Goal: Book appointment/travel/reservation

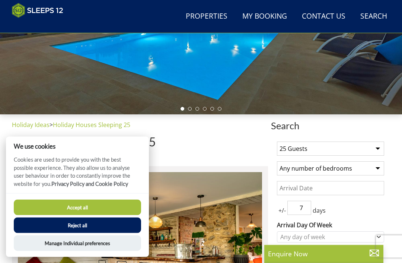
scroll to position [161, 0]
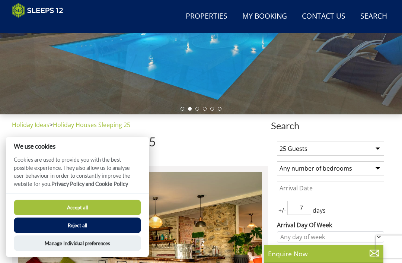
click at [100, 215] on button "Accept all" at bounding box center [77, 208] width 127 height 16
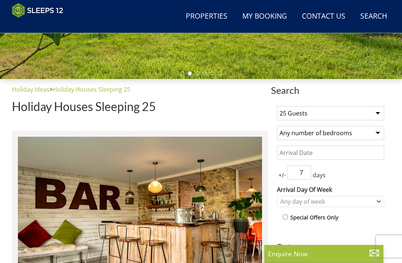
scroll to position [197, 0]
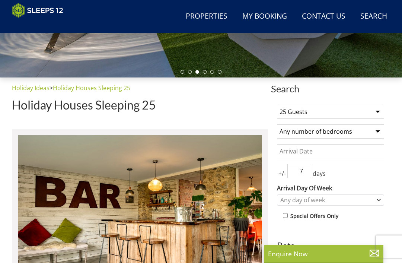
click at [380, 110] on select "1 Guest 2 Guests 3 Guests 4 Guests 5 Guests 6 Guests 7 Guests 8 Guests 9 Guests…" at bounding box center [330, 112] width 107 height 14
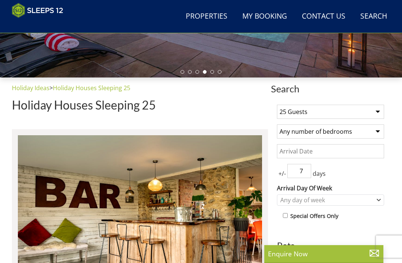
select select "11"
click at [361, 153] on input "Date" at bounding box center [330, 151] width 107 height 14
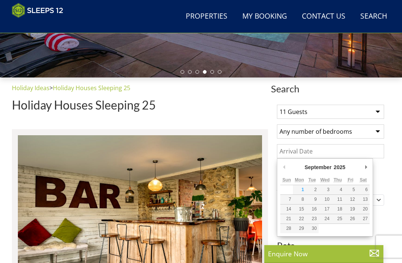
scroll to position [197, 0]
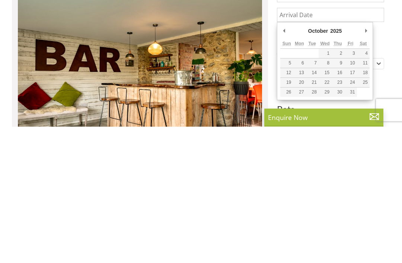
type input "[DATE]"
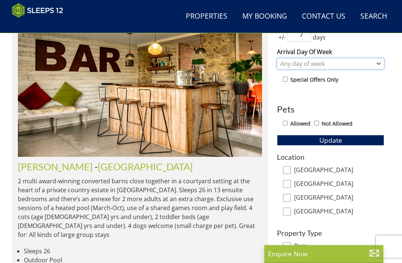
click at [374, 63] on div "Any day of week" at bounding box center [327, 64] width 96 height 8
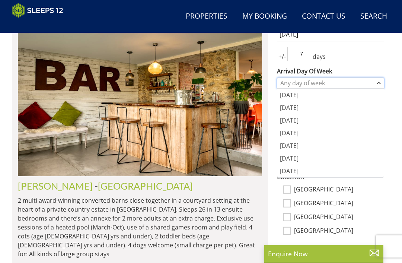
scroll to position [314, 0]
click at [288, 159] on div "[DATE]" at bounding box center [330, 158] width 107 height 13
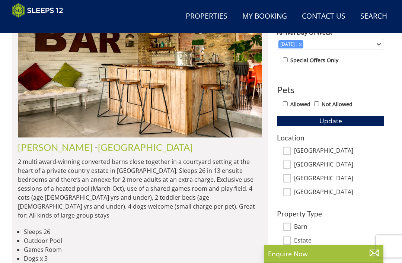
scroll to position [353, 0]
click at [290, 100] on div "Allowed Not Allowed" at bounding box center [333, 104] width 101 height 11
click at [288, 101] on input "Allowed" at bounding box center [285, 103] width 5 height 5
checkbox input "true"
click at [324, 120] on span "Update" at bounding box center [331, 120] width 23 height 9
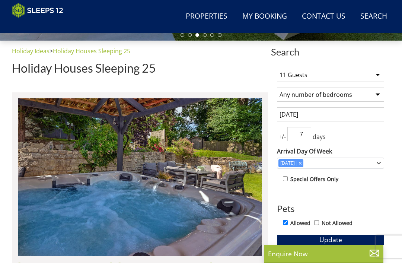
scroll to position [234, 0]
click at [288, 178] on input "checkbox" at bounding box center [285, 179] width 5 height 5
checkbox input "true"
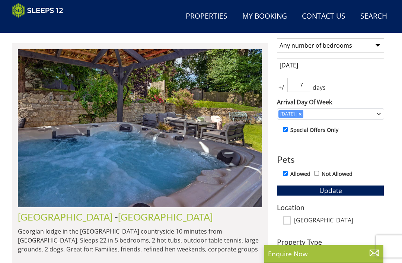
scroll to position [283, 0]
click at [345, 190] on button "Update" at bounding box center [330, 190] width 107 height 10
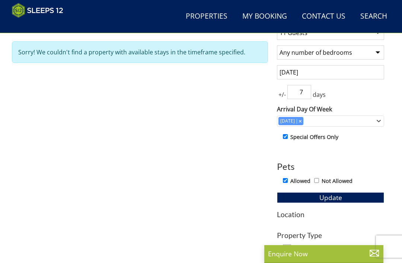
scroll to position [321, 0]
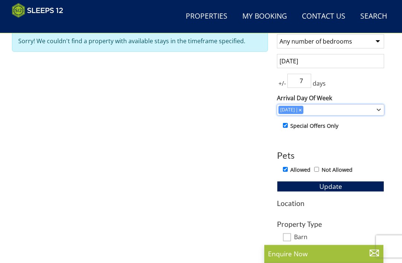
click at [379, 110] on icon "Combobox" at bounding box center [379, 110] width 4 height 4
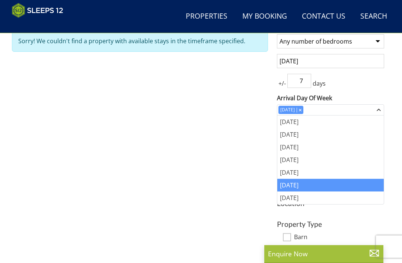
click at [311, 76] on input "7" at bounding box center [300, 81] width 24 height 14
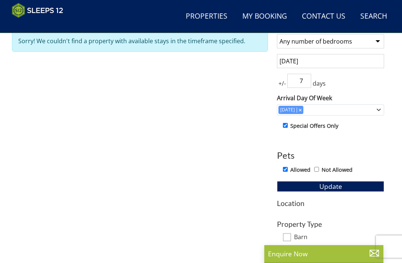
scroll to position [287, 0]
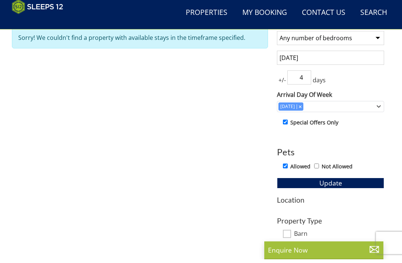
type input "4"
click at [384, 105] on div "[DATE]" at bounding box center [330, 110] width 107 height 11
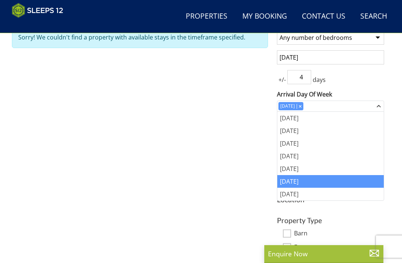
click at [289, 116] on div "[DATE]" at bounding box center [330, 118] width 107 height 13
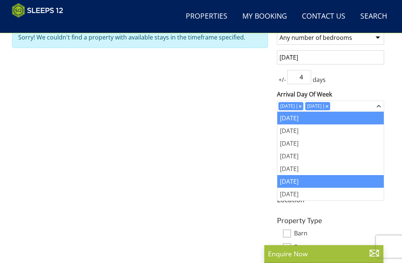
click at [292, 181] on div "[DATE]" at bounding box center [330, 181] width 107 height 13
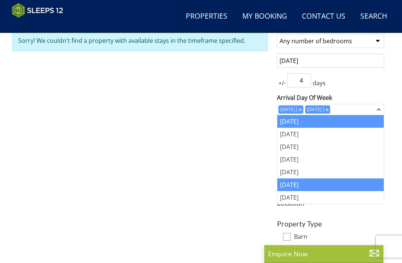
scroll to position [288, 0]
click at [380, 220] on h3 "Property Type" at bounding box center [330, 224] width 107 height 8
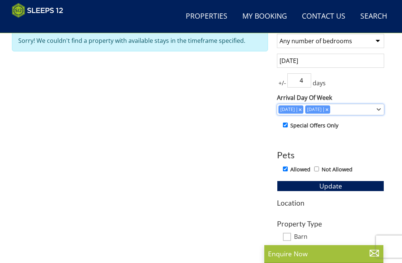
click at [330, 108] on div "Combobox" at bounding box center [327, 109] width 7 height 5
click at [356, 184] on button "Update" at bounding box center [330, 186] width 107 height 10
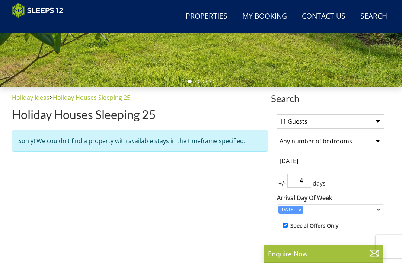
scroll to position [188, 0]
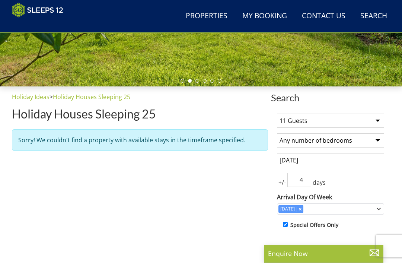
click at [380, 117] on select "1 Guest 2 Guests 3 Guests 4 Guests 5 Guests 6 Guests 7 Guests 8 Guests 9 Guests…" at bounding box center [330, 121] width 107 height 14
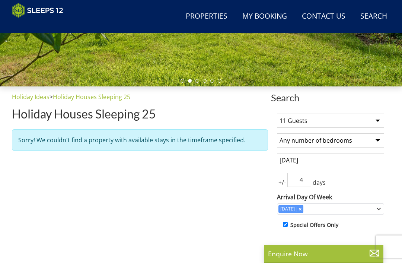
select select "12"
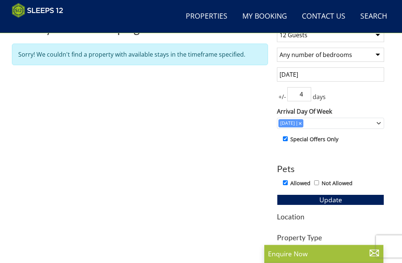
scroll to position [274, 0]
click at [361, 196] on button "Update" at bounding box center [330, 199] width 107 height 10
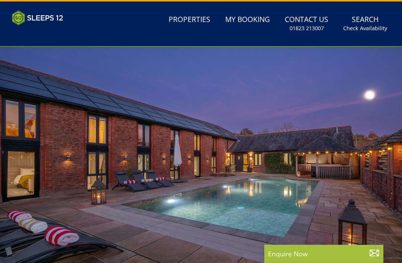
scroll to position [0, 0]
